Goal: Information Seeking & Learning: Learn about a topic

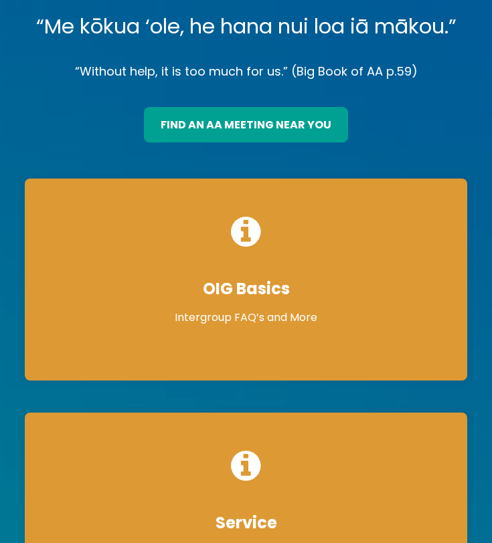
scroll to position [174, 0]
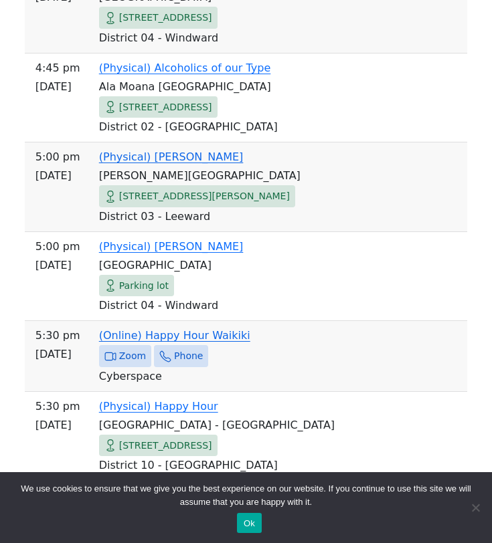
scroll to position [1125, 0]
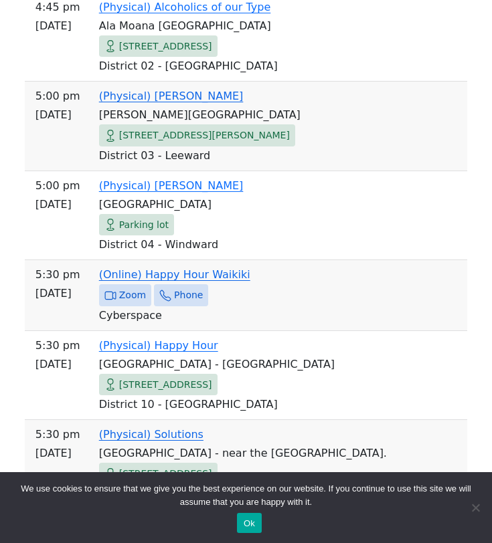
click at [218, 306] on td "Cyberspace" at bounding box center [246, 315] width 432 height 19
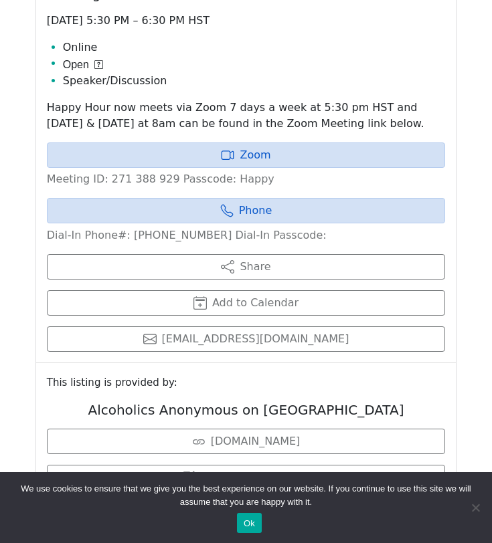
scroll to position [661, 0]
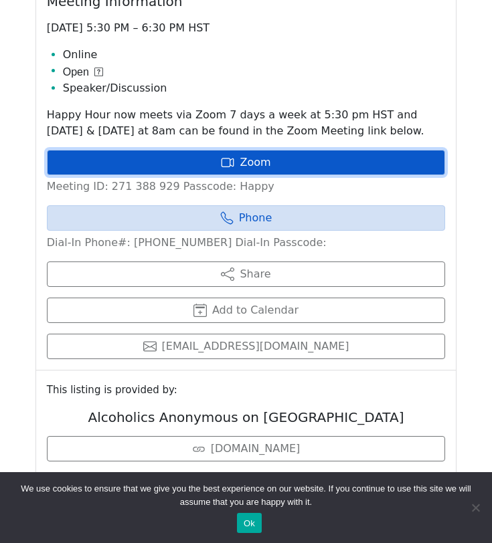
click at [278, 150] on link "Zoom" at bounding box center [246, 162] width 399 height 25
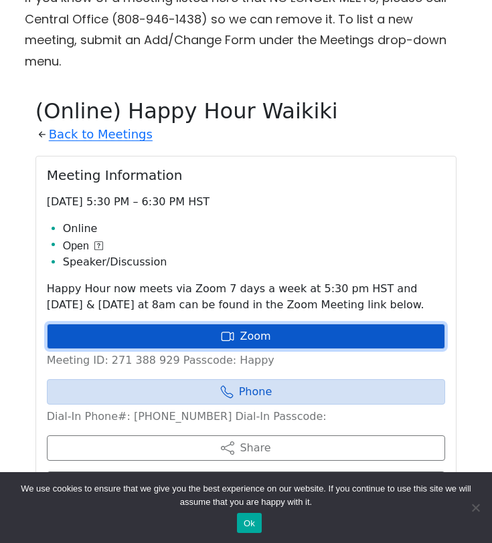
scroll to position [464, 0]
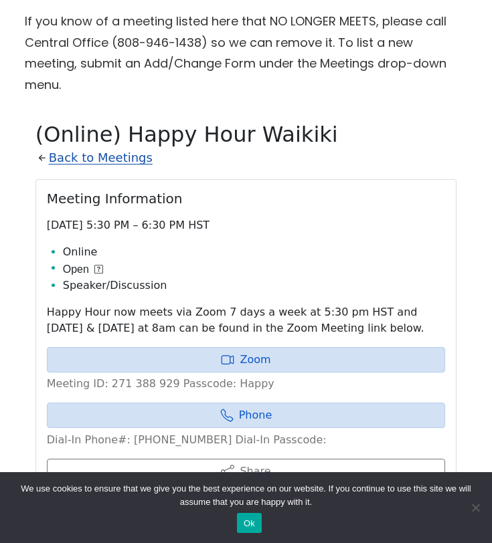
click at [72, 147] on link "Back to Meetings" at bounding box center [101, 157] width 104 height 21
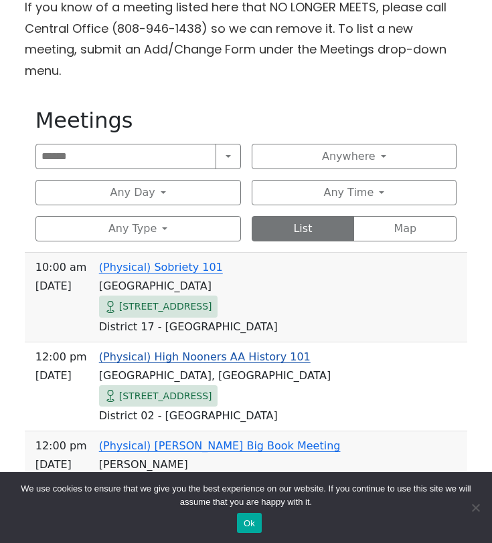
scroll to position [481, 0]
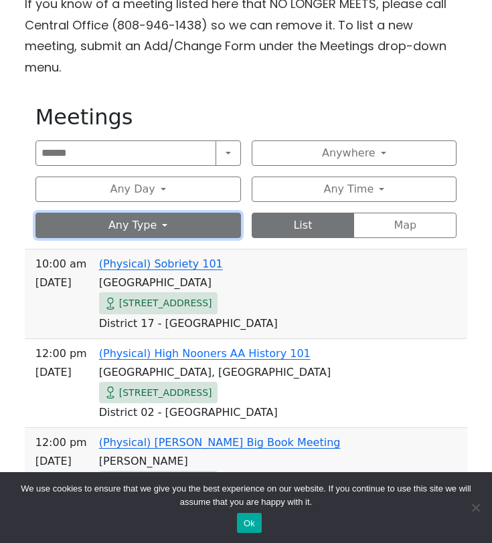
click at [189, 213] on button "Any Type" at bounding box center [137, 225] width 205 height 25
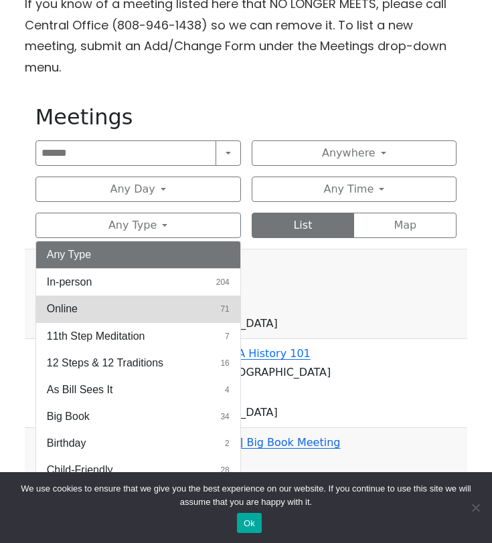
click at [167, 296] on button "Online 71" at bounding box center [138, 309] width 204 height 27
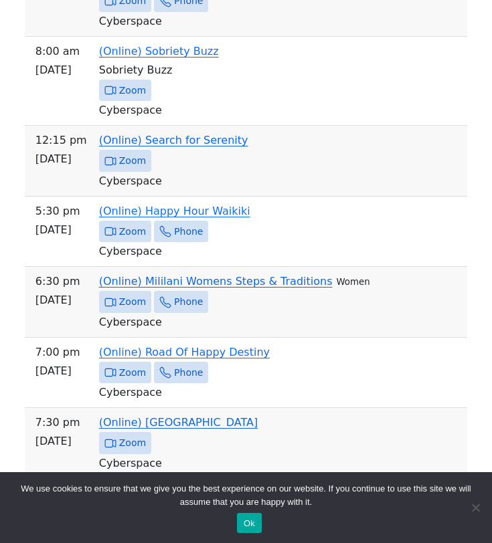
scroll to position [4145, 0]
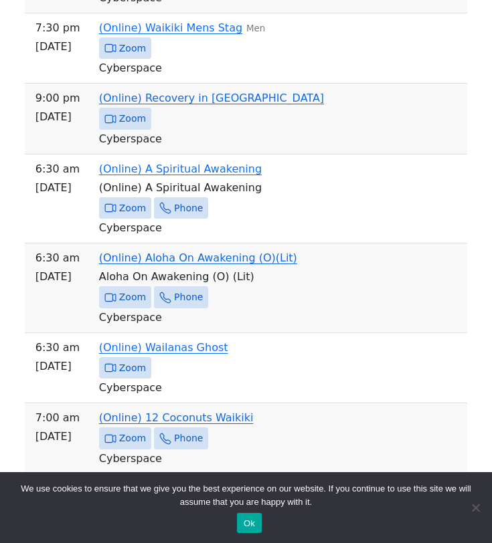
click at [253, 525] on button "Ok" at bounding box center [249, 523] width 25 height 20
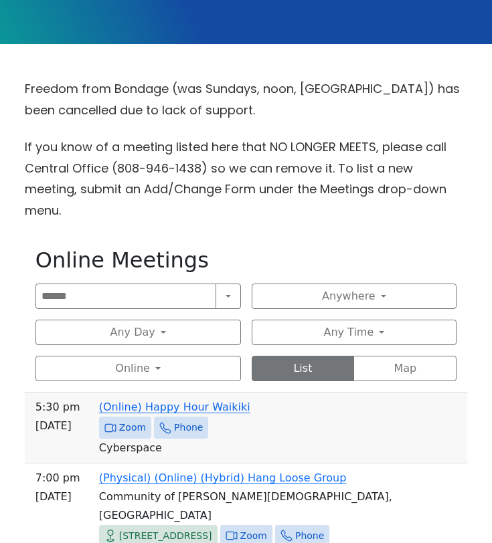
scroll to position [0, 0]
